Goal: Information Seeking & Learning: Learn about a topic

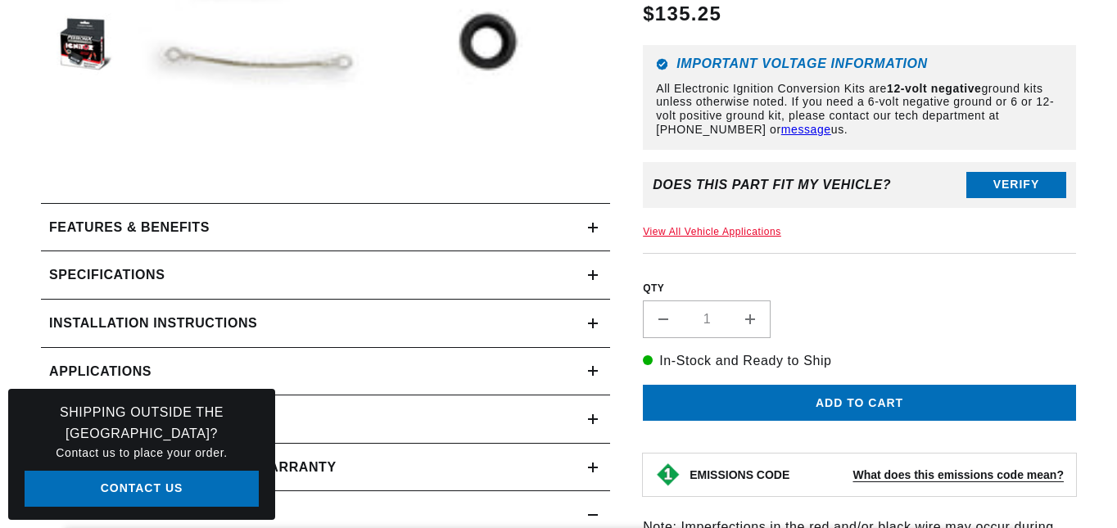
scroll to position [0, 970]
click at [589, 375] on icon at bounding box center [593, 371] width 10 height 10
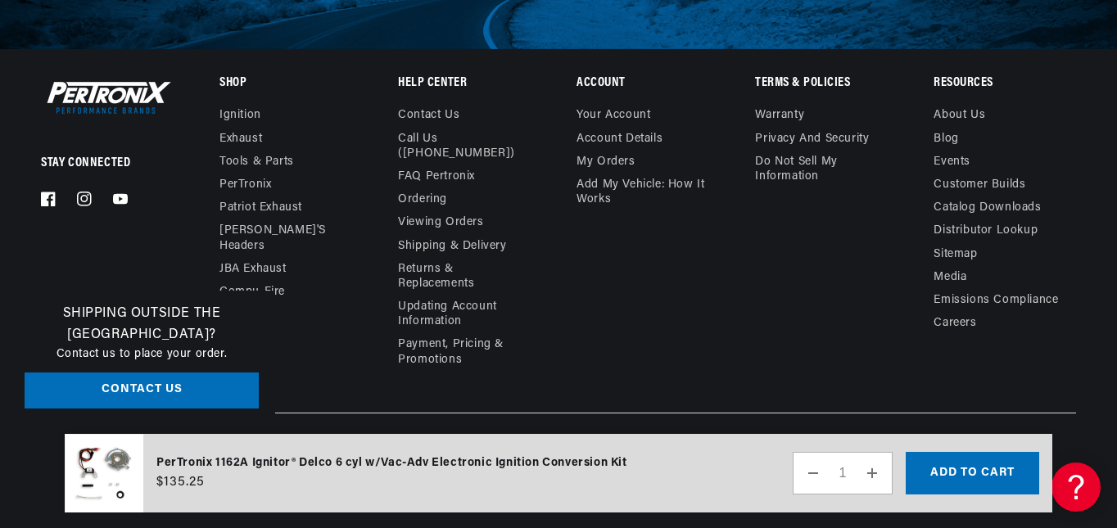
scroll to position [0, 970]
